Goal: Task Accomplishment & Management: Use online tool/utility

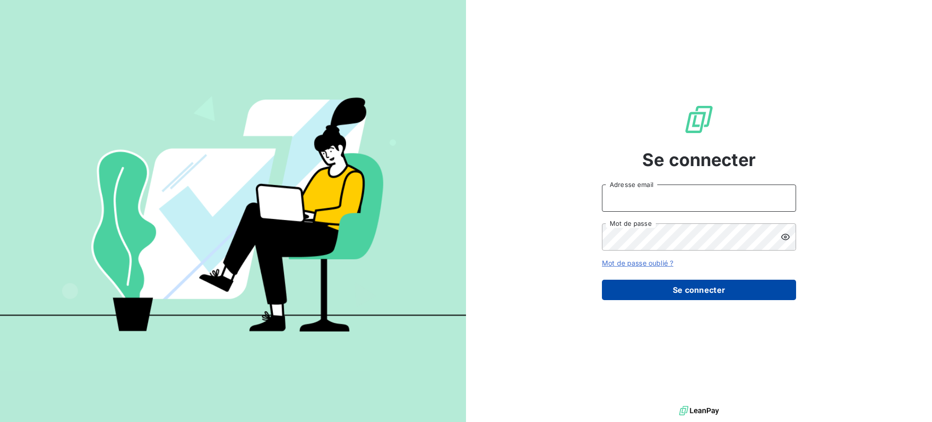
type input "[EMAIL_ADDRESS][DOMAIN_NAME]"
click at [669, 291] on button "Se connecter" at bounding box center [699, 290] width 194 height 20
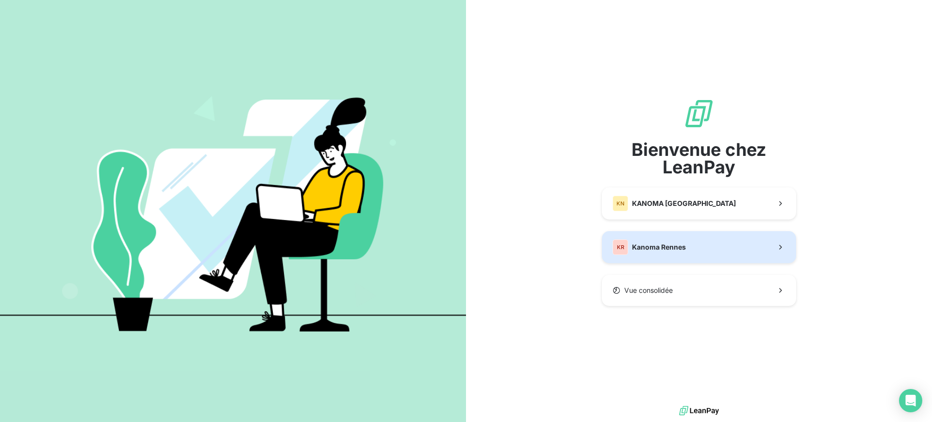
click at [640, 247] on span "Kanoma Rennes" at bounding box center [659, 247] width 54 height 10
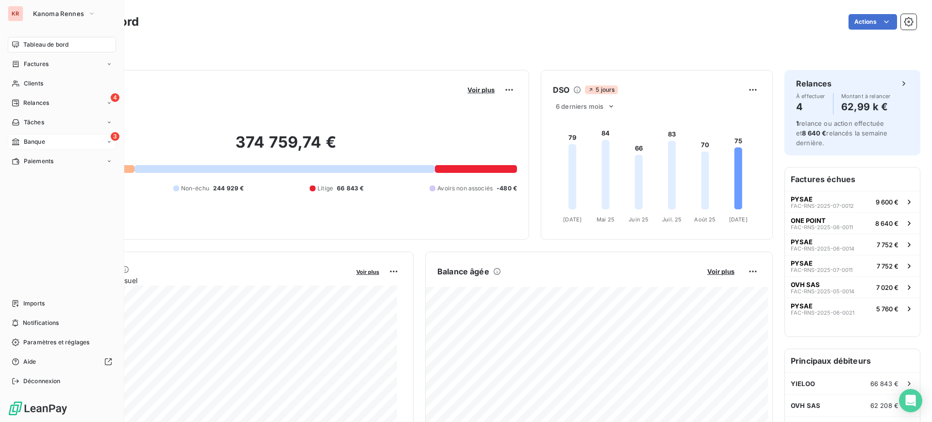
click at [29, 143] on span "Banque" at bounding box center [34, 141] width 21 height 9
click at [62, 143] on div "3 Banque" at bounding box center [62, 142] width 108 height 16
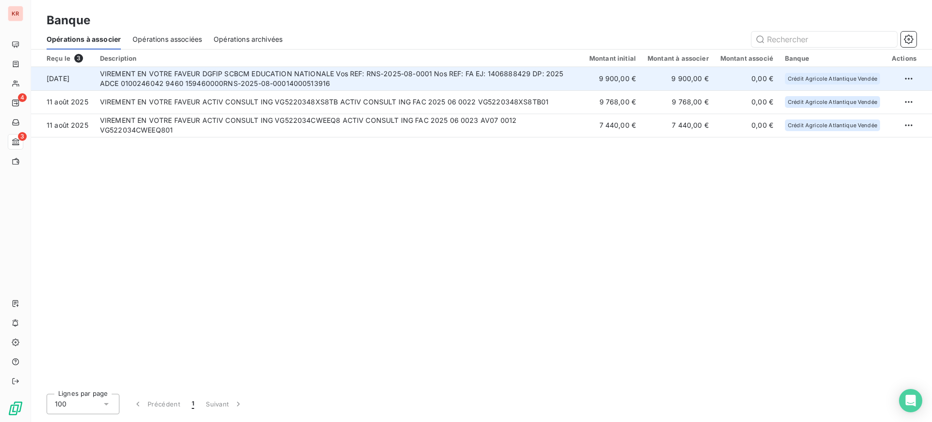
click at [226, 83] on td "VIREMENT EN VOTRE FAVEUR DGFIP SCBCM EDUCATION NATIONALE Vos REF: RNS-2025-08-0…" at bounding box center [338, 78] width 489 height 23
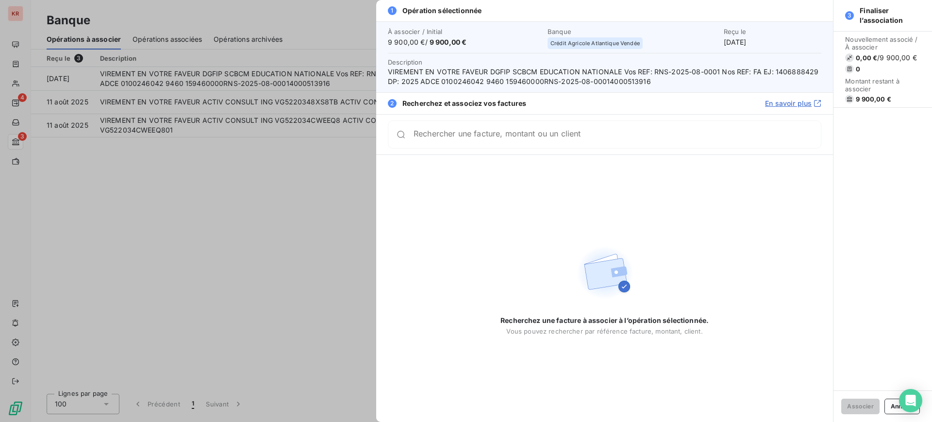
click at [462, 139] on input "Rechercher une facture, montant ou un client" at bounding box center [617, 135] width 407 height 10
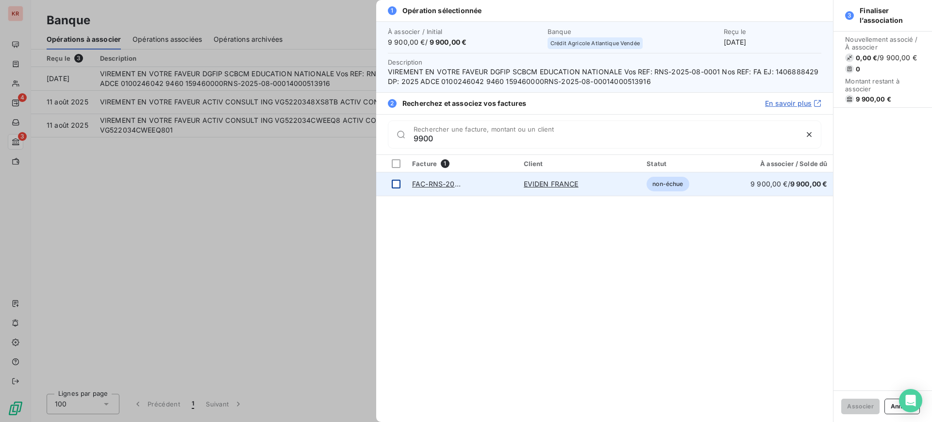
type input "9900"
click at [401, 184] on td at bounding box center [391, 183] width 30 height 23
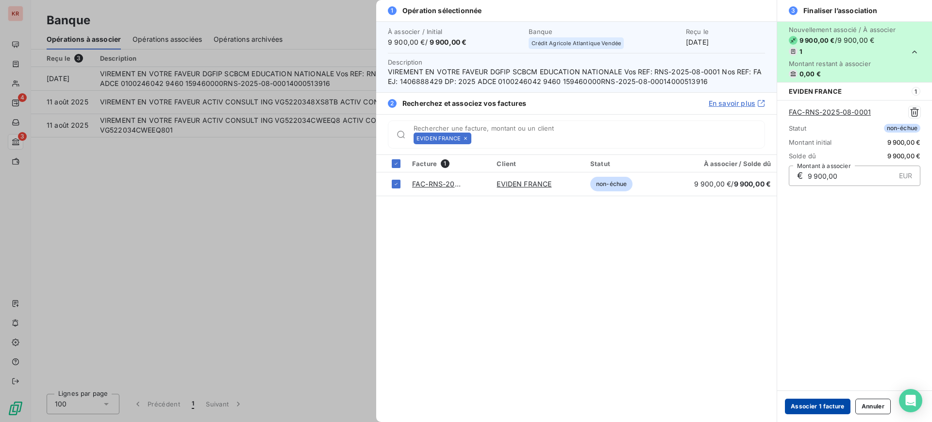
click at [829, 401] on button "Associer 1 facture" at bounding box center [818, 407] width 66 height 16
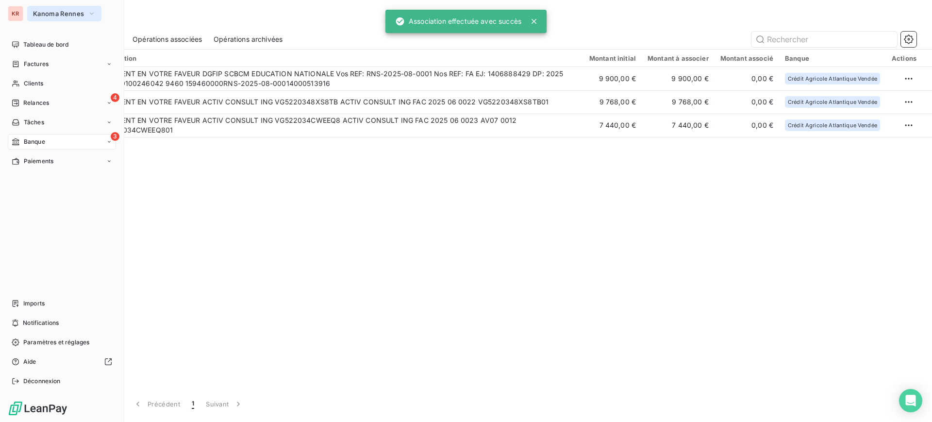
click at [42, 17] on span "Kanoma Rennes" at bounding box center [58, 14] width 51 height 8
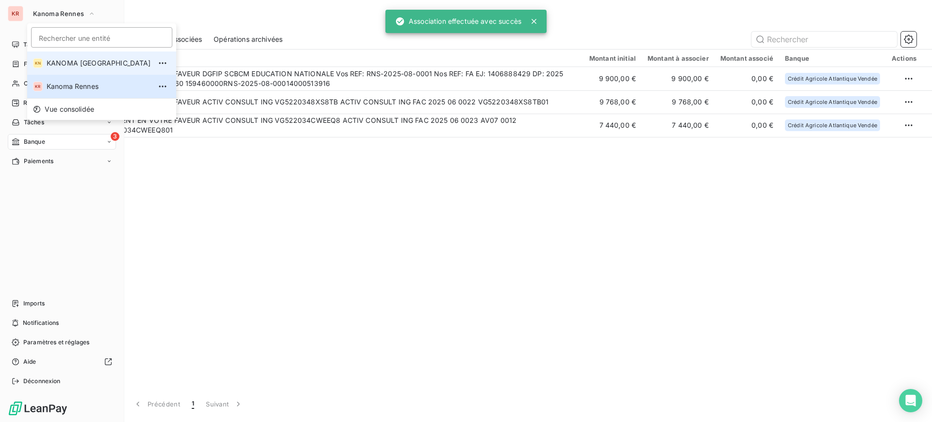
click at [66, 60] on span "KANOMA [GEOGRAPHIC_DATA]" at bounding box center [99, 63] width 104 height 10
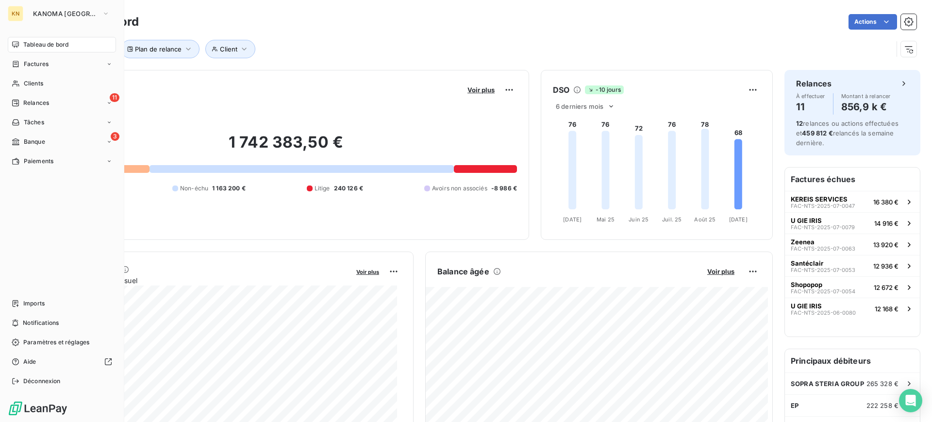
click at [26, 150] on nav "Tableau de bord Factures Clients 11 Relances Tâches 3 Banque Paiements" at bounding box center [62, 103] width 108 height 132
click at [25, 143] on span "Banque" at bounding box center [34, 141] width 21 height 9
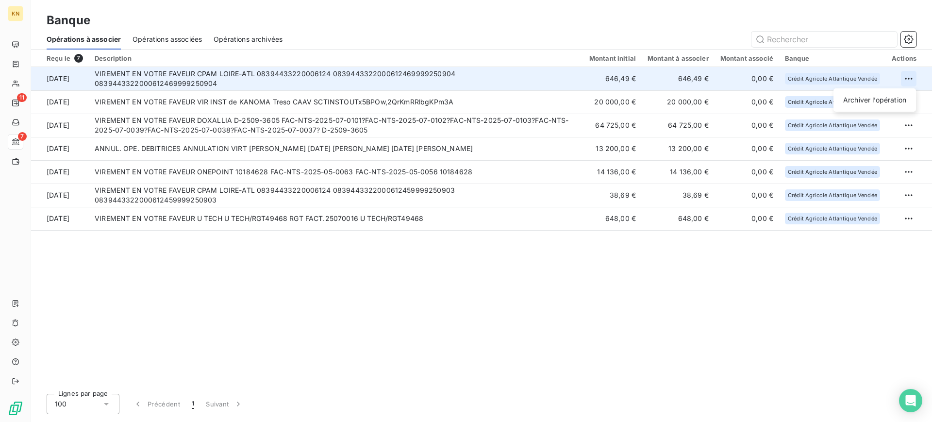
click at [905, 80] on html "KN 11 7 Banque Opérations à associer Opérations associées Opérations archivées …" at bounding box center [466, 211] width 932 height 422
click at [885, 98] on div "Archiver l’opération" at bounding box center [875, 100] width 75 height 16
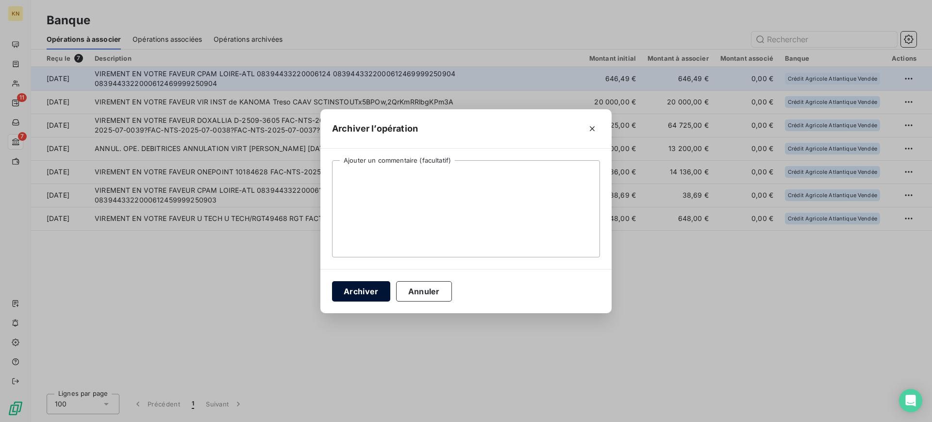
click at [358, 285] on button "Archiver" at bounding box center [361, 291] width 58 height 20
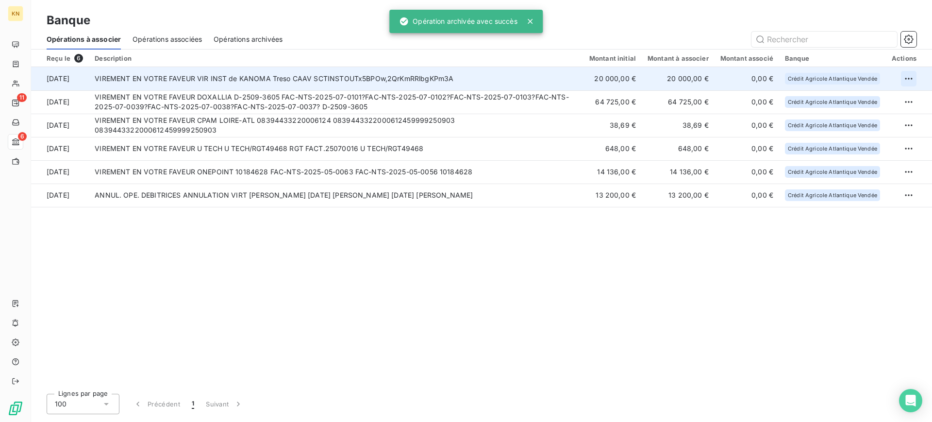
click at [907, 79] on html "KN 11 6 Banque Opérations à associer Opérations associées Opérations archivées …" at bounding box center [466, 211] width 932 height 422
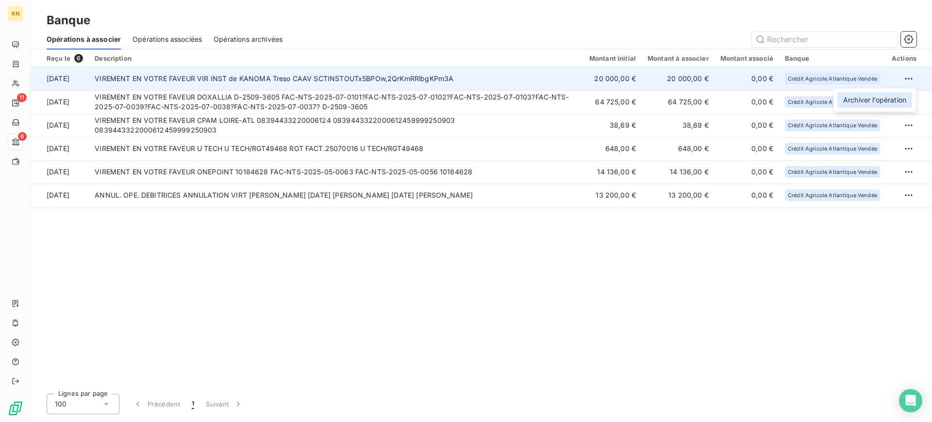
click at [849, 96] on div "Archiver l’opération" at bounding box center [875, 100] width 75 height 16
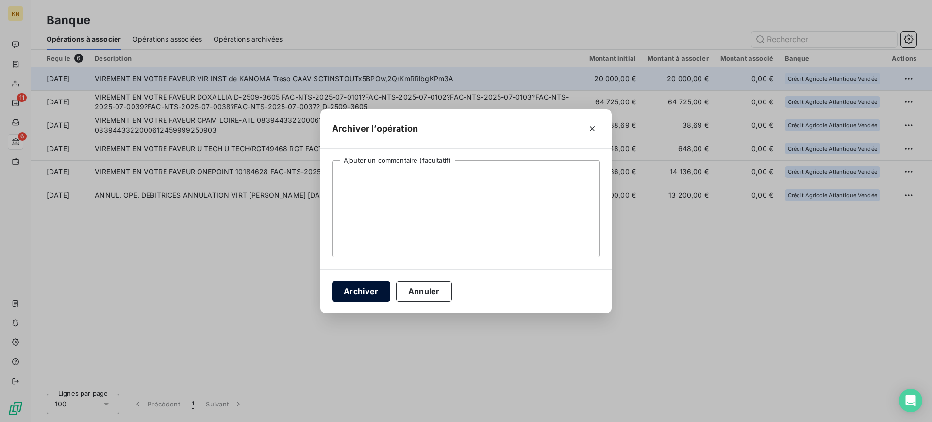
click at [354, 294] on button "Archiver" at bounding box center [361, 291] width 58 height 20
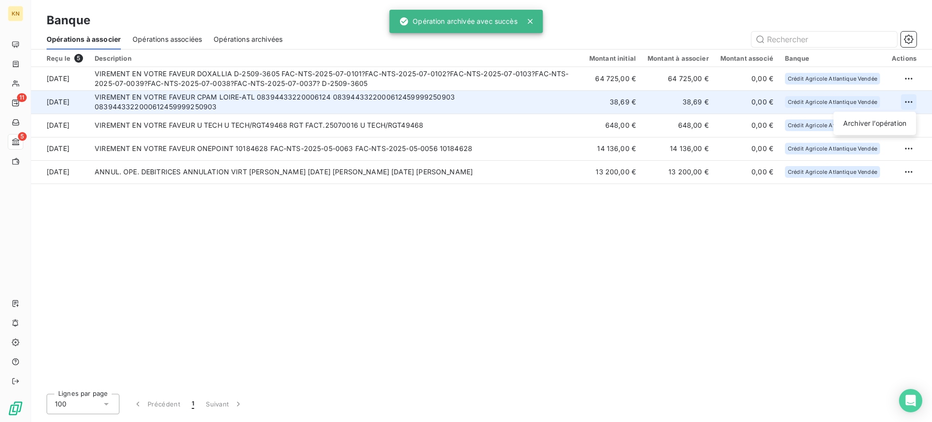
click at [910, 105] on html "KN 11 5 Banque Opérations à associer Opérations associées Opérations archivées …" at bounding box center [466, 211] width 932 height 422
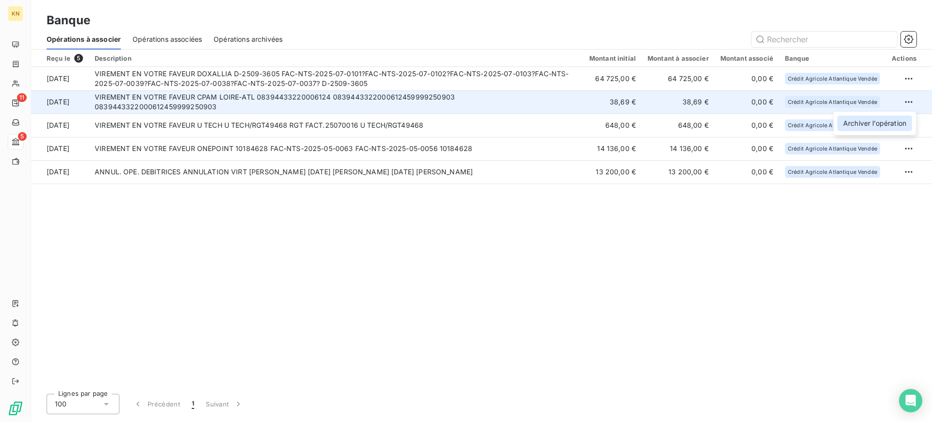
click at [897, 126] on div "Archiver l’opération" at bounding box center [875, 124] width 75 height 16
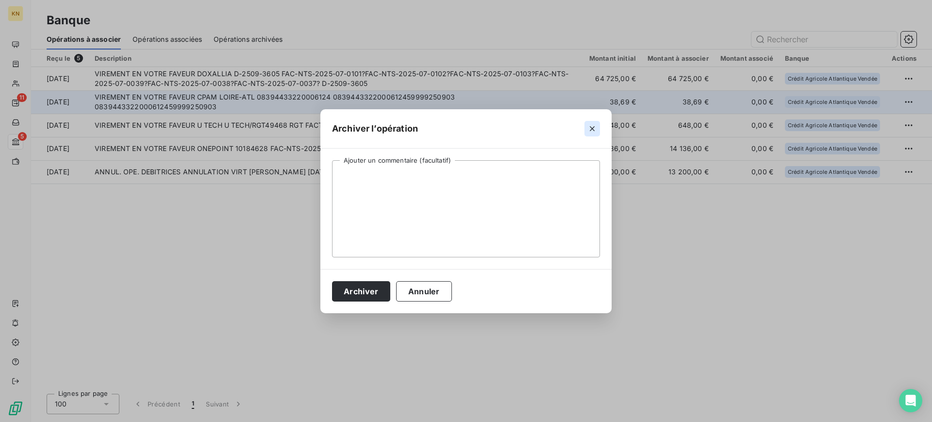
drag, startPoint x: 600, startPoint y: 128, endPoint x: 595, endPoint y: 129, distance: 5.4
click at [595, 129] on button "button" at bounding box center [593, 129] width 16 height 16
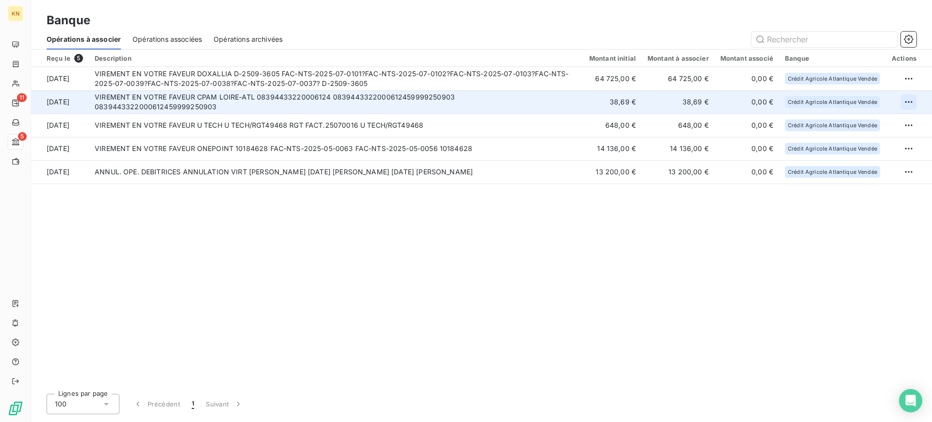
click at [904, 101] on html "KN 11 5 Banque Opérations à associer Opérations associées Opérations archivées …" at bounding box center [466, 211] width 932 height 422
click at [871, 119] on div "Archiver l’opération" at bounding box center [875, 124] width 75 height 16
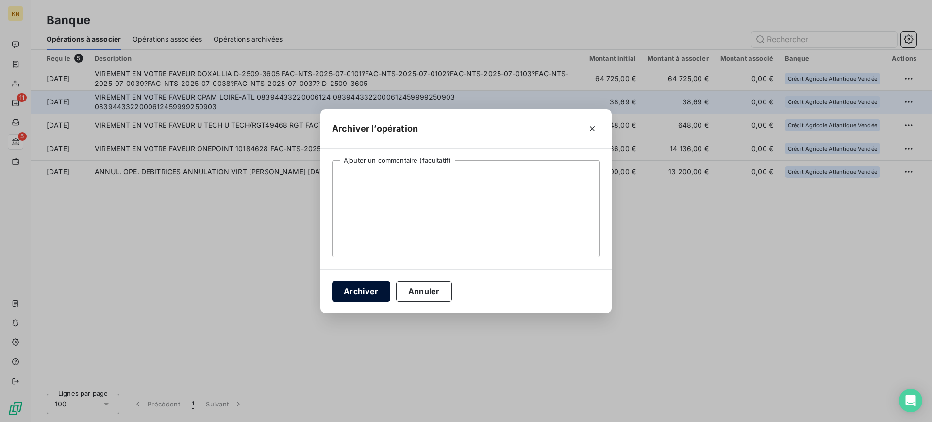
click at [363, 294] on button "Archiver" at bounding box center [361, 291] width 58 height 20
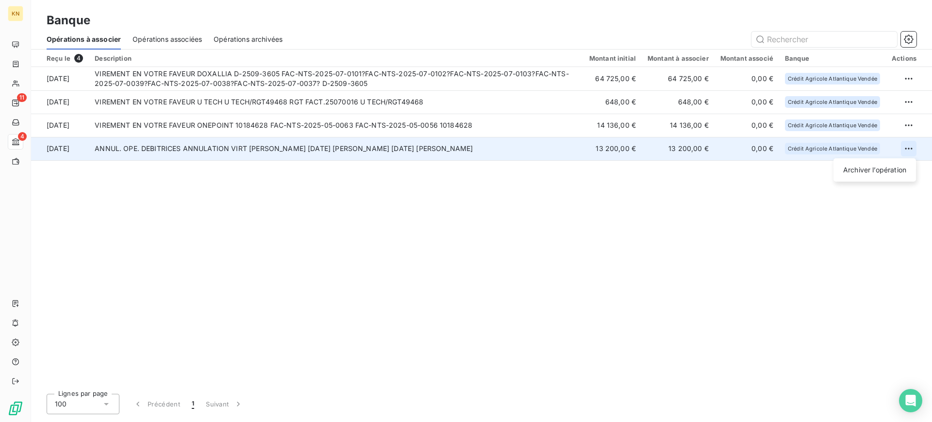
click at [904, 148] on html "KN 11 4 Banque Opérations à associer Opérations associées Opérations archivées …" at bounding box center [466, 211] width 932 height 422
click at [897, 164] on div "Archiver l’opération" at bounding box center [875, 170] width 75 height 16
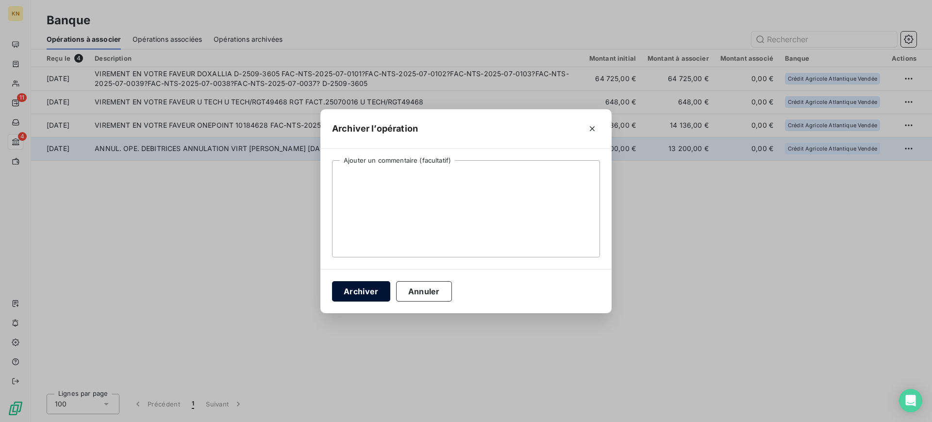
click at [363, 292] on button "Archiver" at bounding box center [361, 291] width 58 height 20
